Goal: Information Seeking & Learning: Learn about a topic

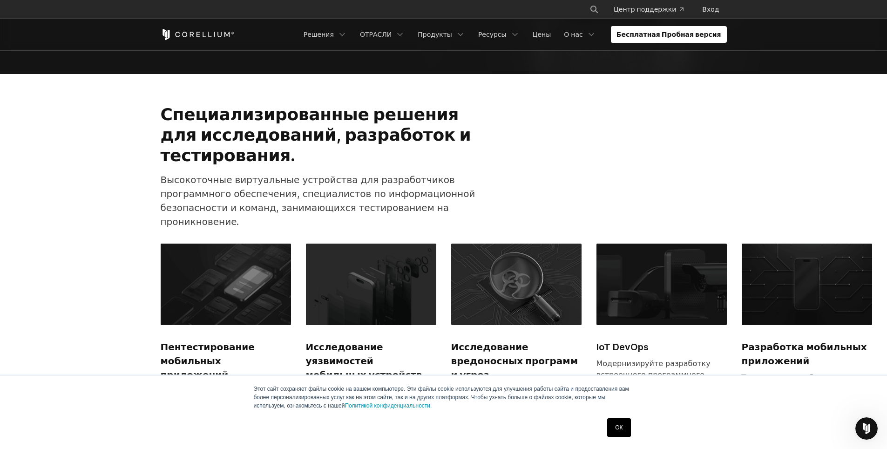
scroll to position [404, 0]
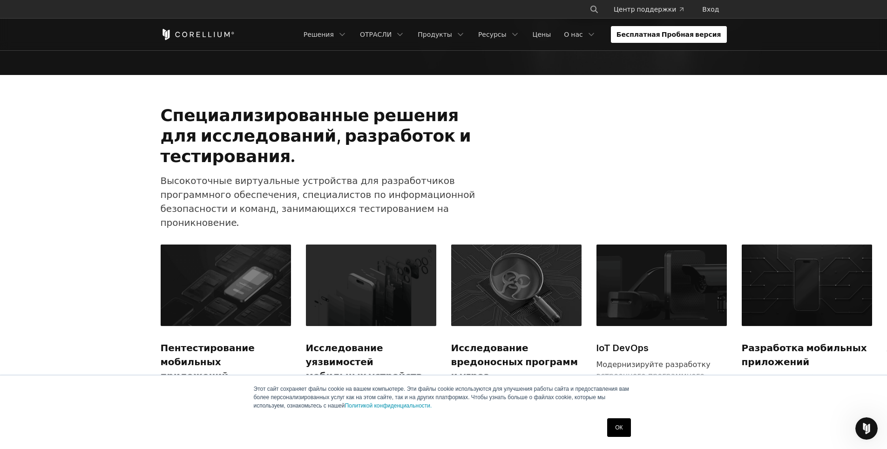
click at [682, 27] on link "Бесплатная Пробная версия" at bounding box center [669, 34] width 116 height 17
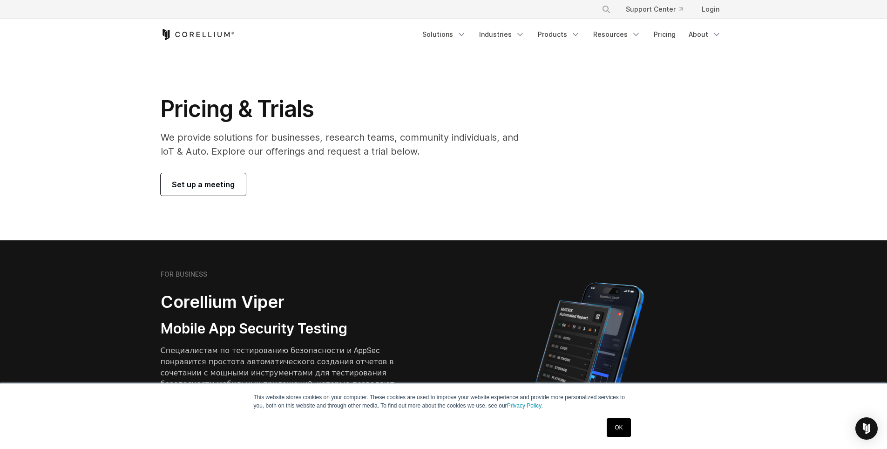
click at [613, 427] on link "OK" at bounding box center [619, 427] width 24 height 19
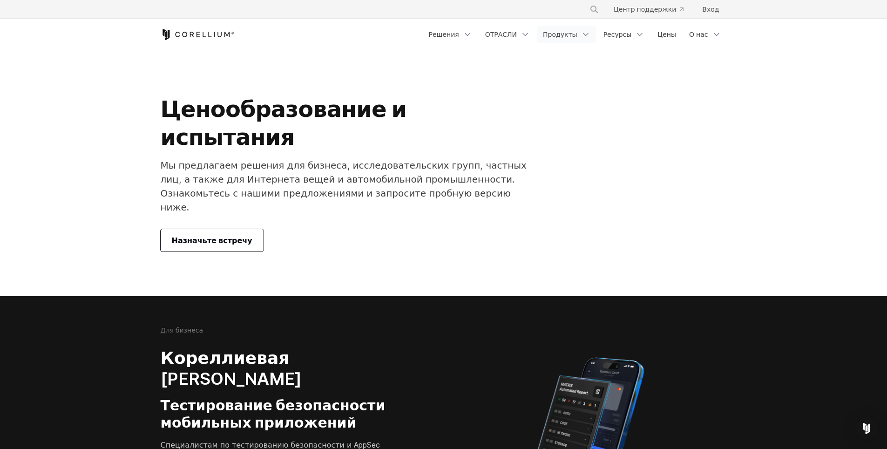
click at [584, 32] on link "Продукты" at bounding box center [567, 34] width 59 height 17
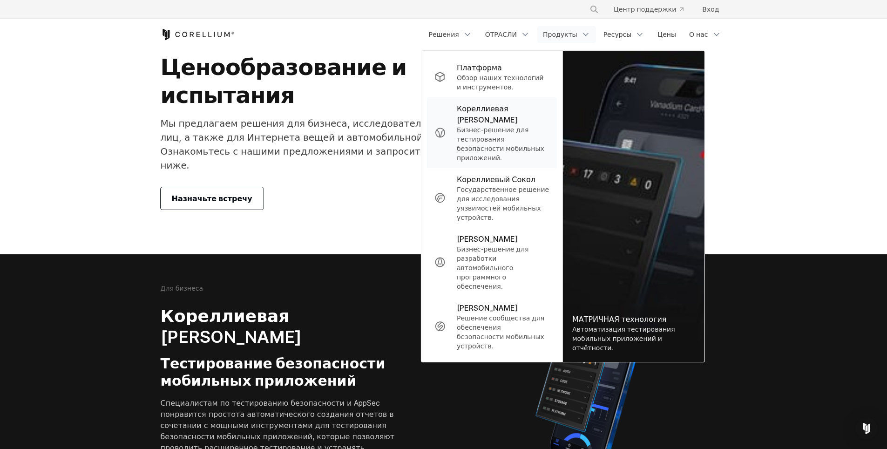
scroll to position [62, 0]
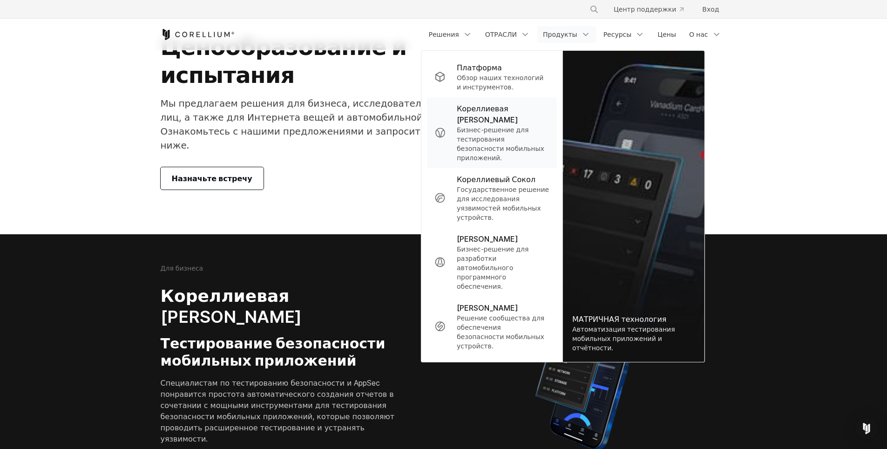
click at [525, 130] on p "Бизнес-решение для тестирования безопасности мобильных приложений." at bounding box center [503, 143] width 93 height 37
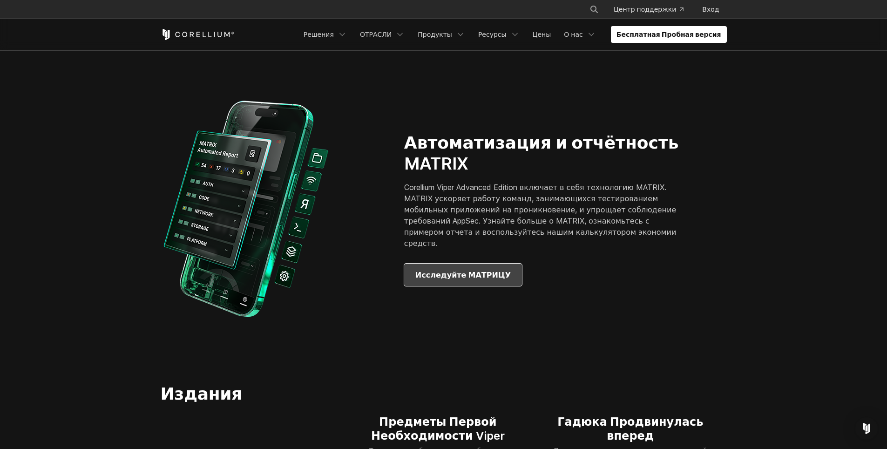
scroll to position [963, 0]
